Goal: Communication & Community: Answer question/provide support

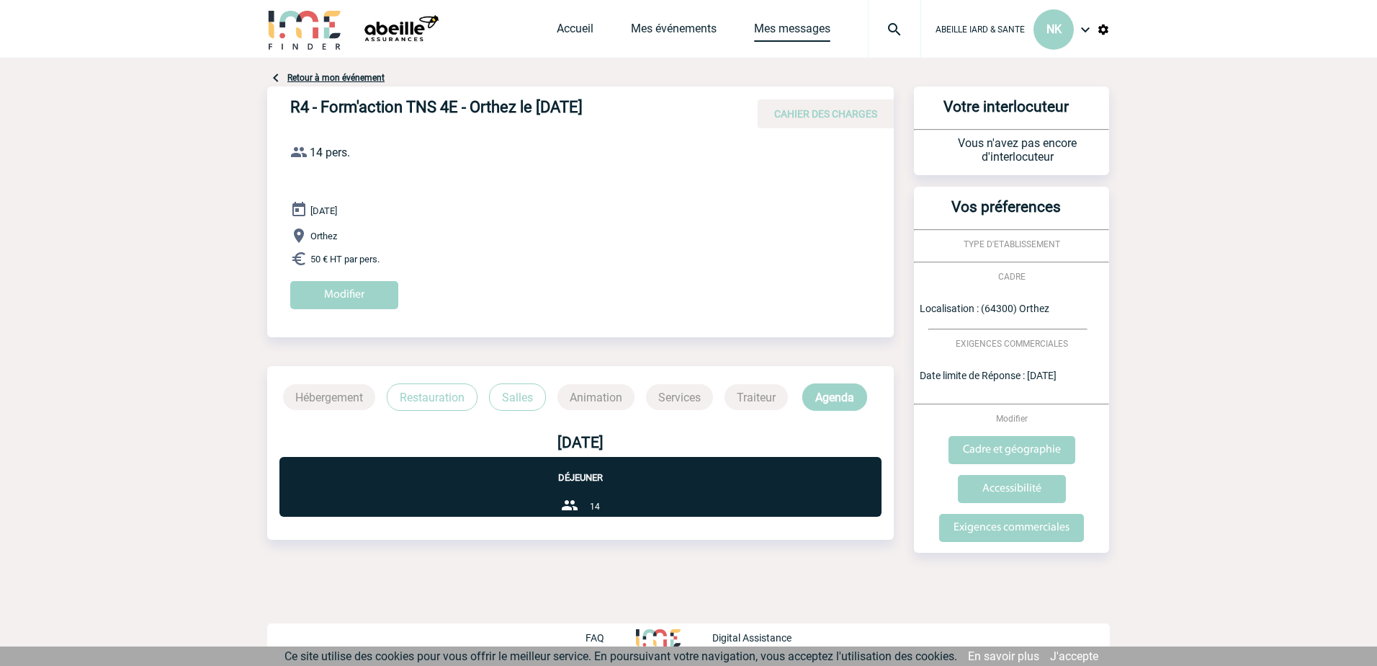
click at [800, 31] on link "Mes messages" at bounding box center [792, 32] width 76 height 20
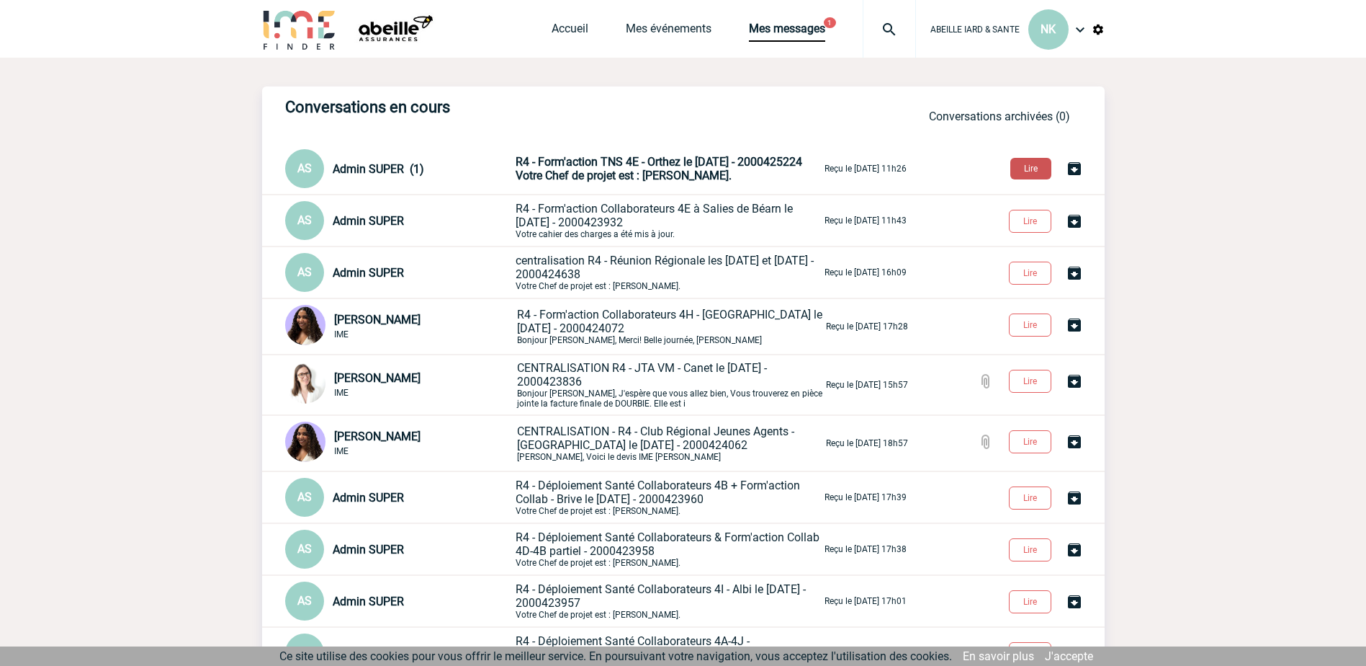
click at [1020, 172] on button "Lire" at bounding box center [1031, 169] width 41 height 22
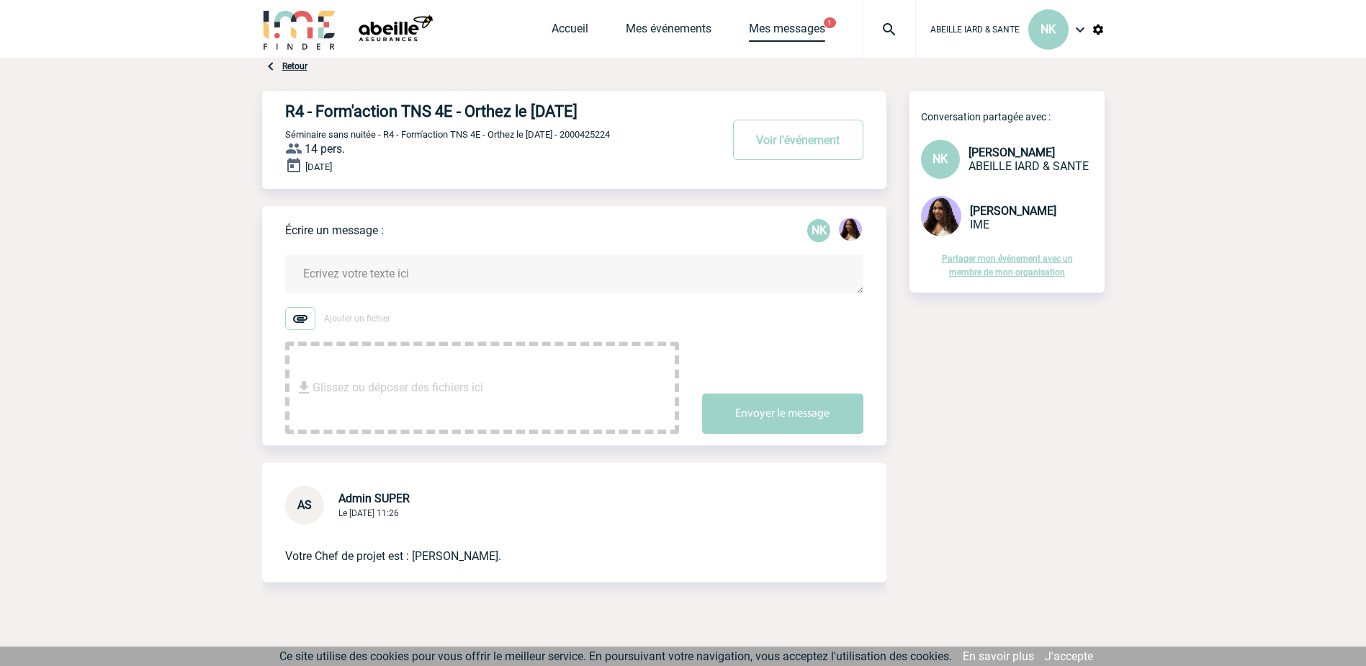
click at [784, 27] on link "Mes messages" at bounding box center [787, 32] width 76 height 20
